Goal: Find specific page/section: Find specific page/section

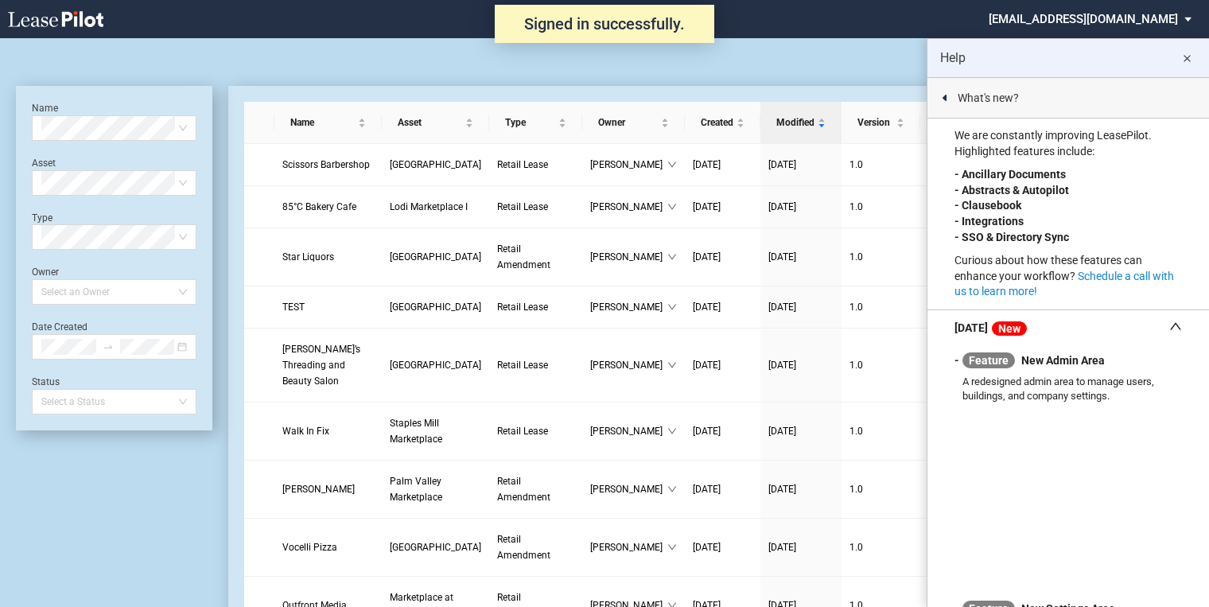
click at [1185, 56] on md-icon "close" at bounding box center [1186, 58] width 19 height 19
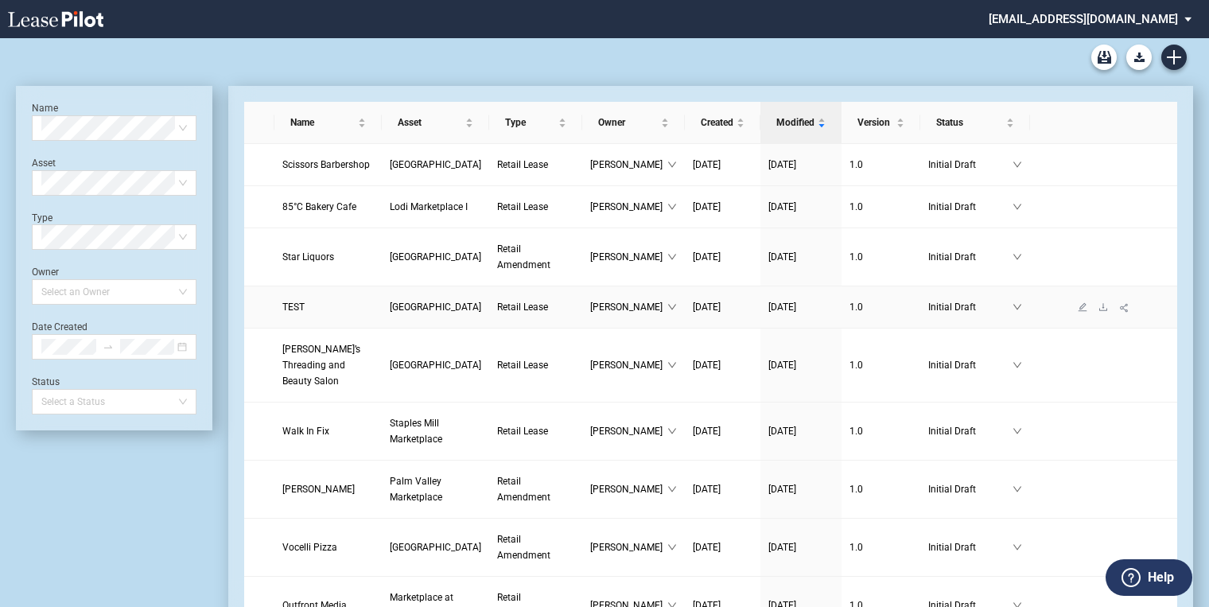
click at [390, 313] on span "[GEOGRAPHIC_DATA]" at bounding box center [435, 306] width 91 height 11
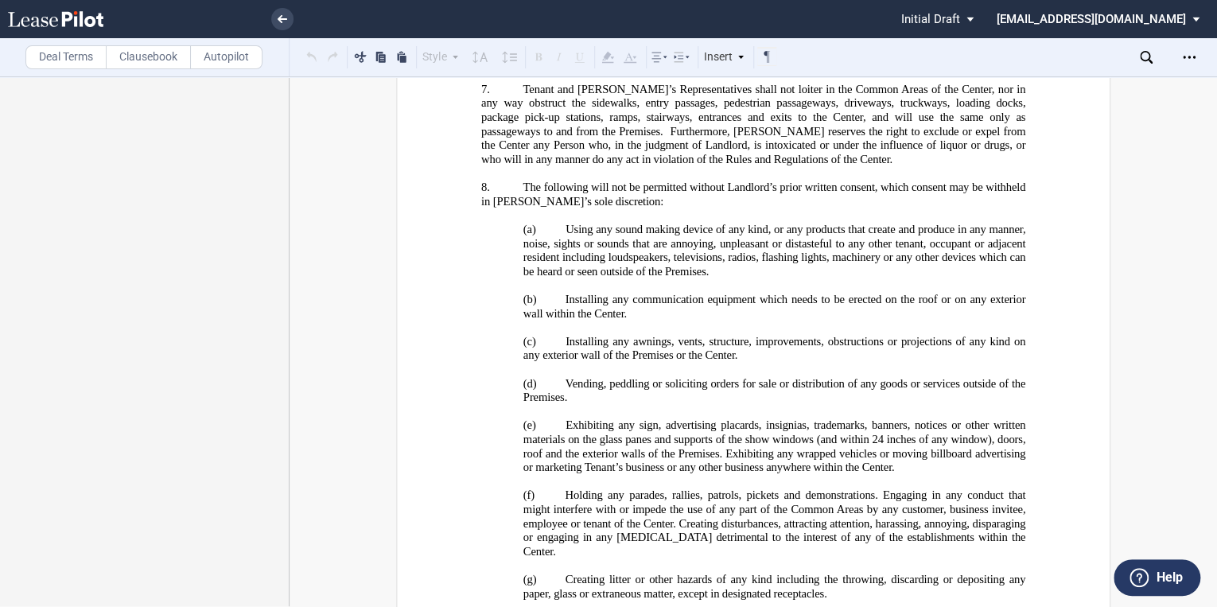
scroll to position [39253, 0]
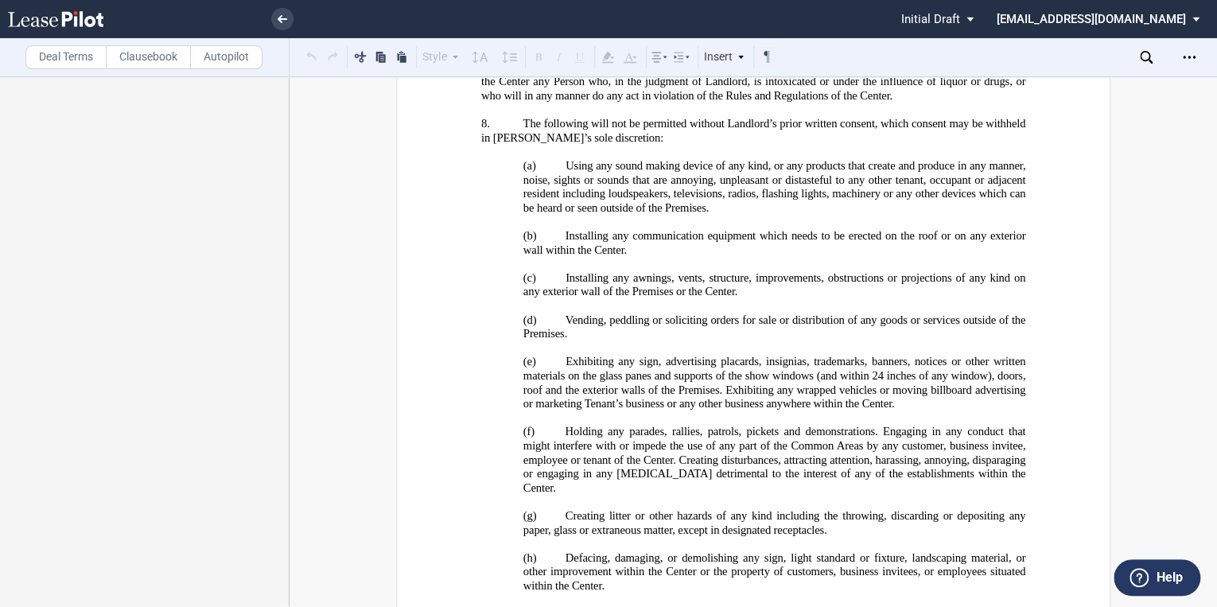
click at [87, 16] on icon at bounding box center [55, 19] width 95 height 16
